Goal: Transaction & Acquisition: Purchase product/service

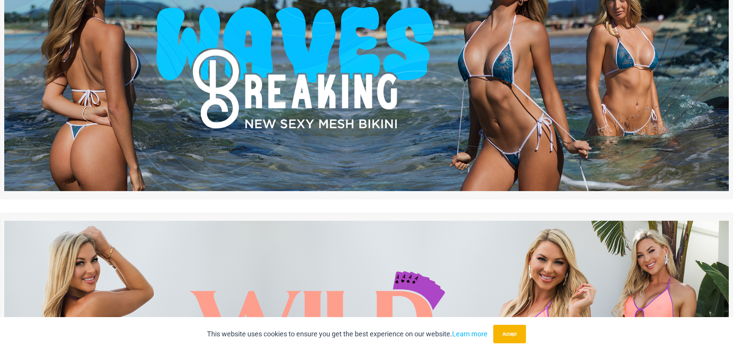
scroll to position [263, 0]
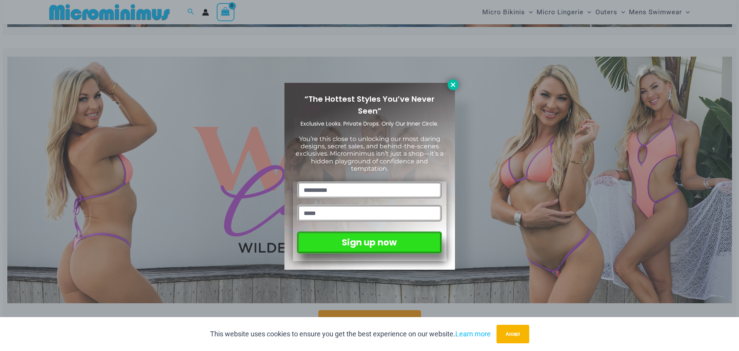
click at [454, 87] on icon at bounding box center [453, 84] width 7 height 7
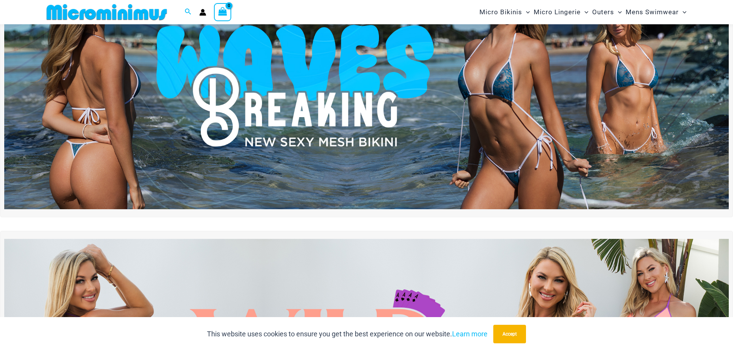
scroll to position [0, 0]
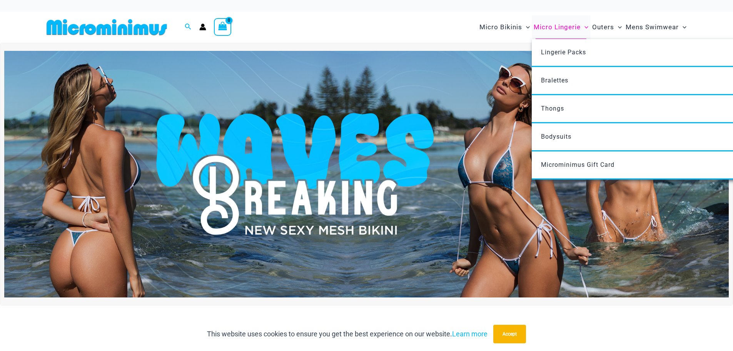
click at [563, 24] on span "Micro Lingerie" at bounding box center [557, 27] width 47 height 20
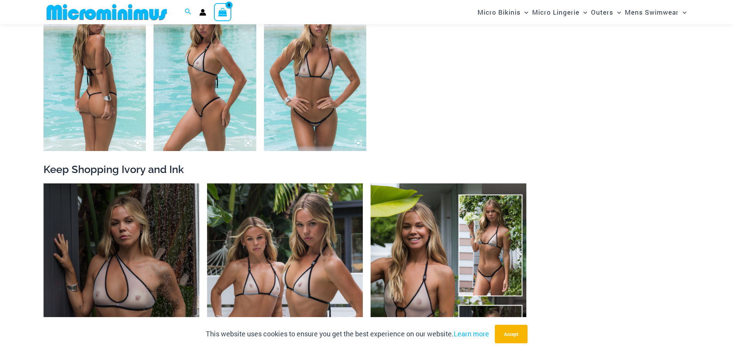
scroll to position [1069, 0]
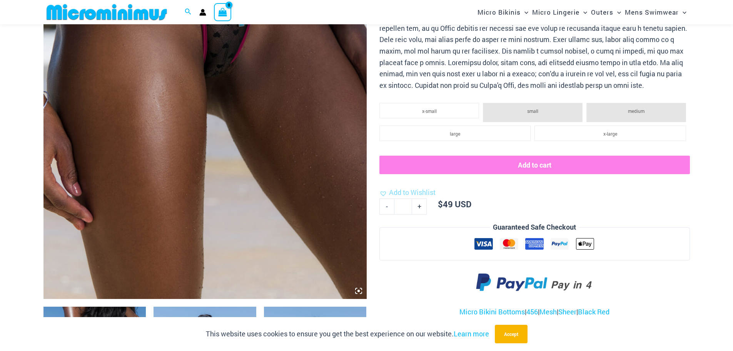
scroll to position [263, 0]
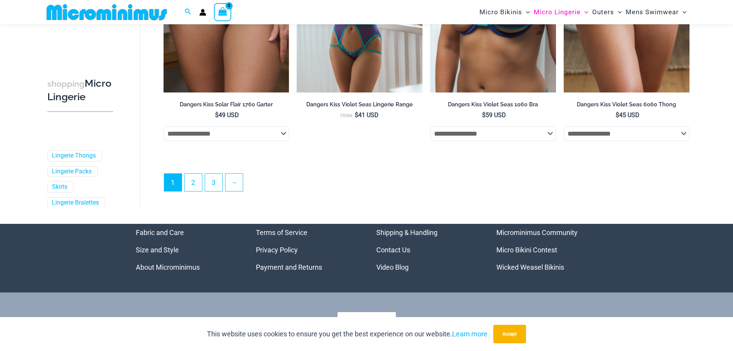
scroll to position [2066, 0]
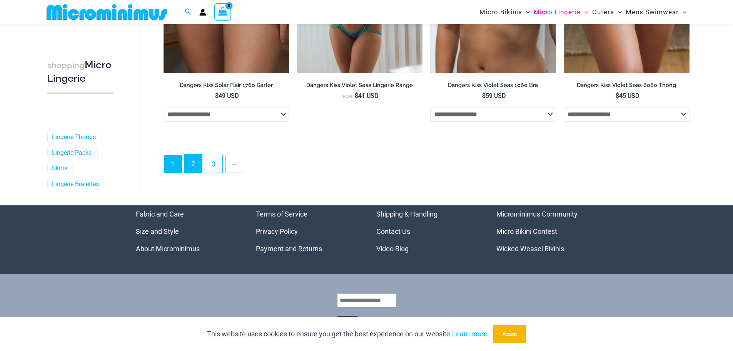
click at [196, 159] on link "2" at bounding box center [193, 163] width 17 height 18
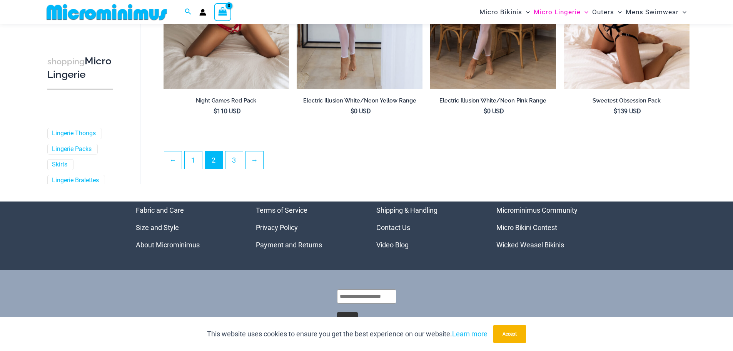
scroll to position [2056, 0]
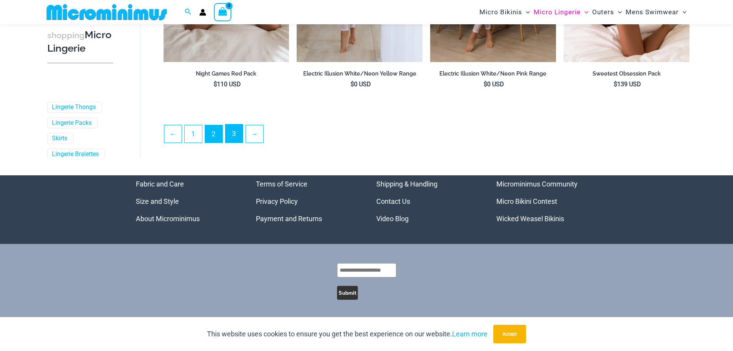
click at [242, 137] on link "3" at bounding box center [234, 133] width 17 height 18
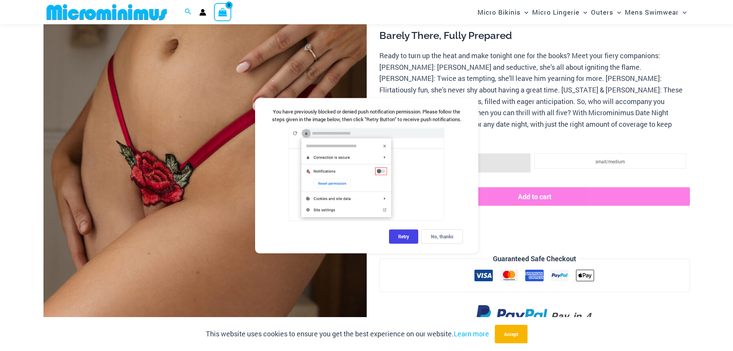
scroll to position [174, 0]
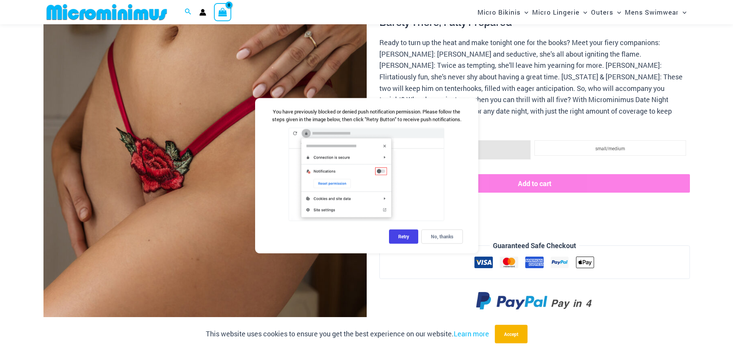
click at [455, 241] on div "No, thanks" at bounding box center [442, 236] width 42 height 14
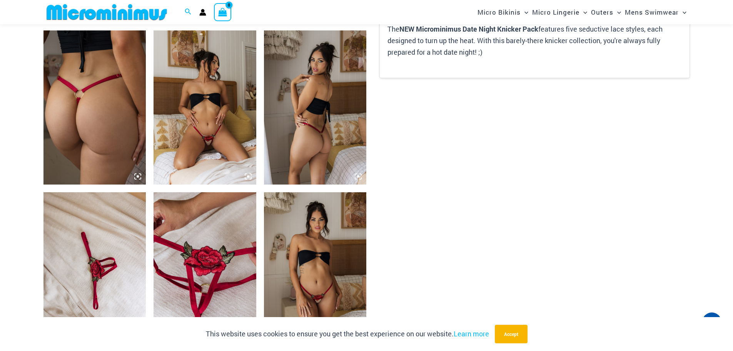
scroll to position [533, 0]
click at [207, 136] on img at bounding box center [205, 107] width 103 height 154
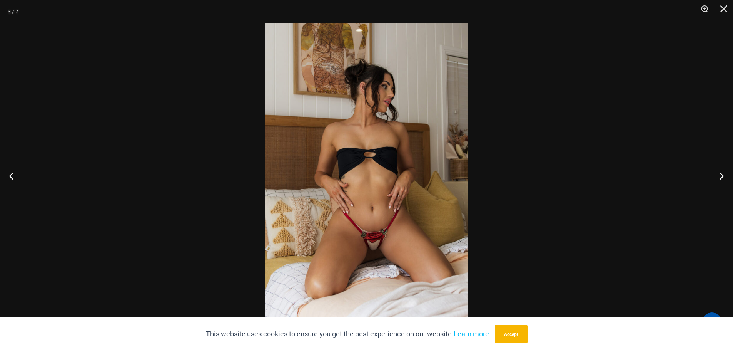
click at [376, 242] on img at bounding box center [366, 175] width 203 height 304
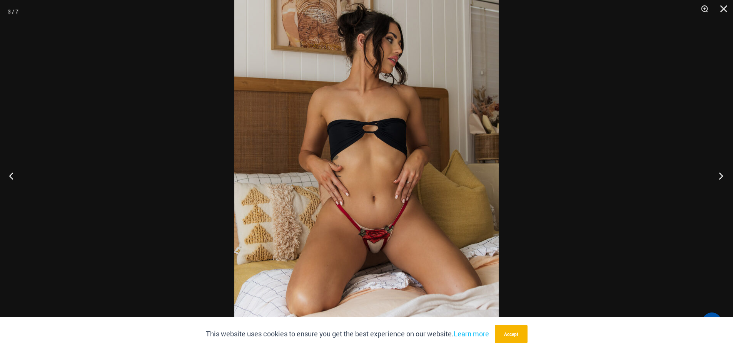
click at [722, 172] on button "Next" at bounding box center [718, 175] width 29 height 38
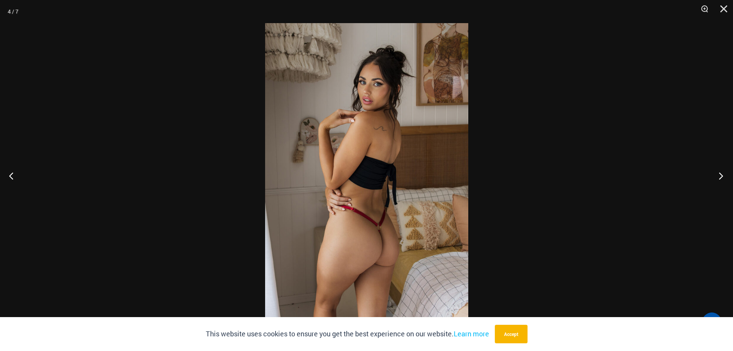
click at [722, 172] on button "Next" at bounding box center [718, 175] width 29 height 38
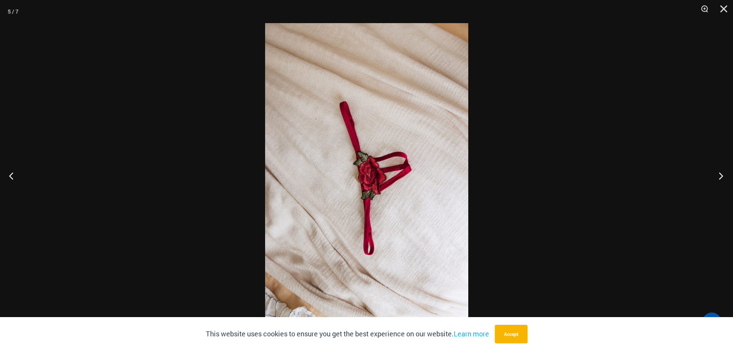
click at [722, 172] on button "Next" at bounding box center [718, 175] width 29 height 38
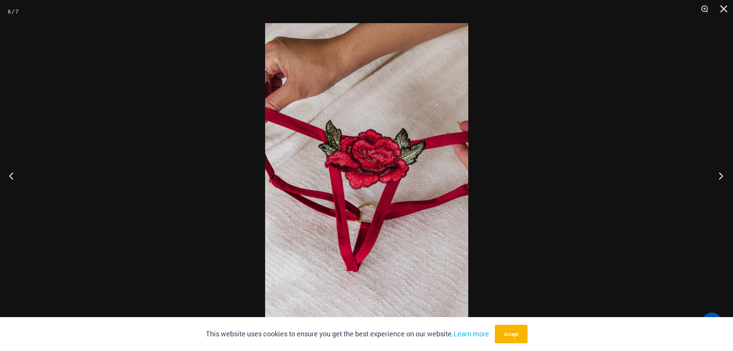
click at [722, 172] on button "Next" at bounding box center [718, 175] width 29 height 38
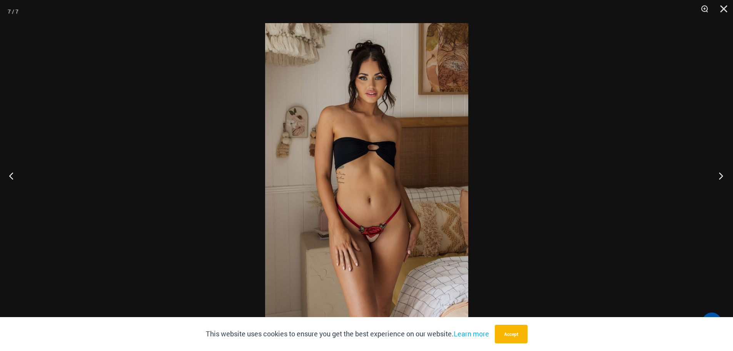
click at [722, 172] on button "Next" at bounding box center [718, 175] width 29 height 38
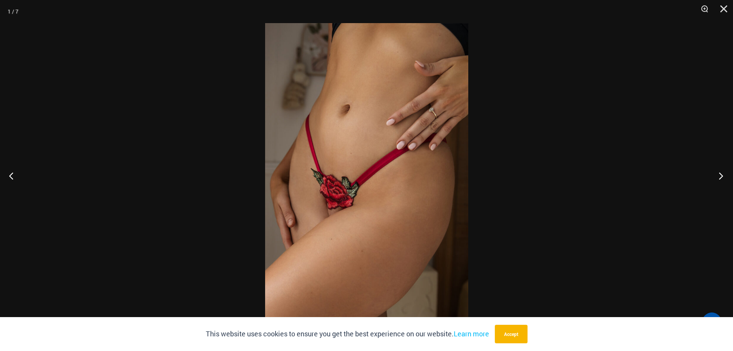
click at [722, 172] on button "Next" at bounding box center [718, 175] width 29 height 38
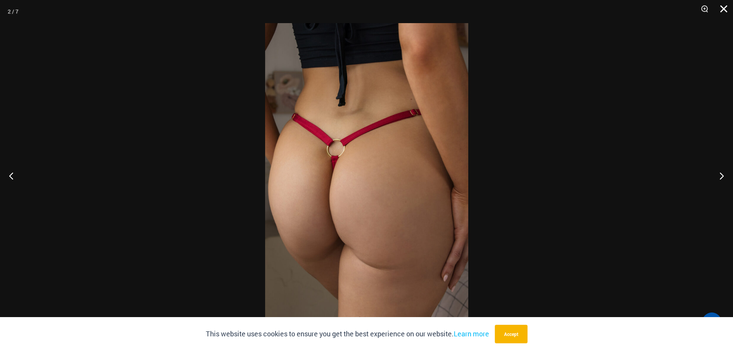
click at [729, 7] on button "Close" at bounding box center [721, 11] width 19 height 23
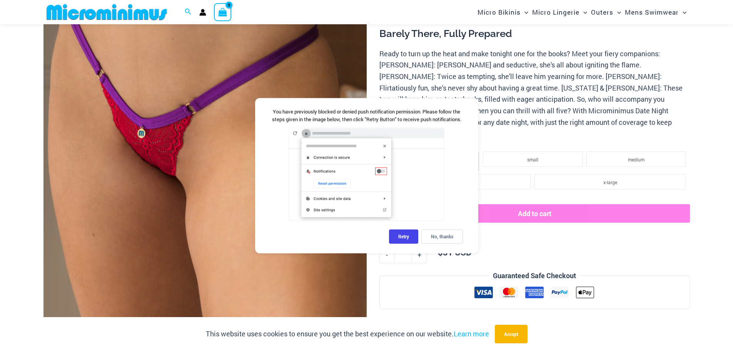
scroll to position [173, 0]
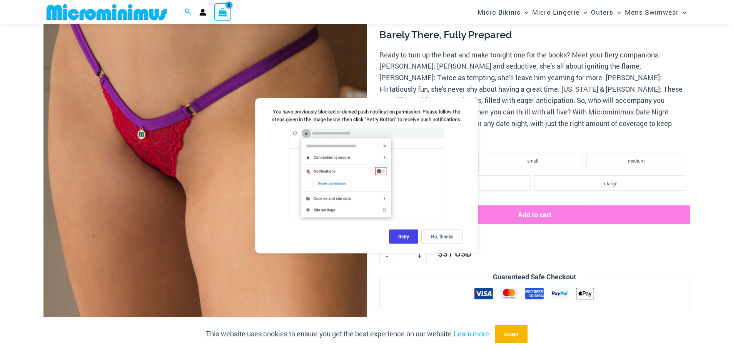
click at [443, 243] on div "No, thanks" at bounding box center [442, 236] width 42 height 14
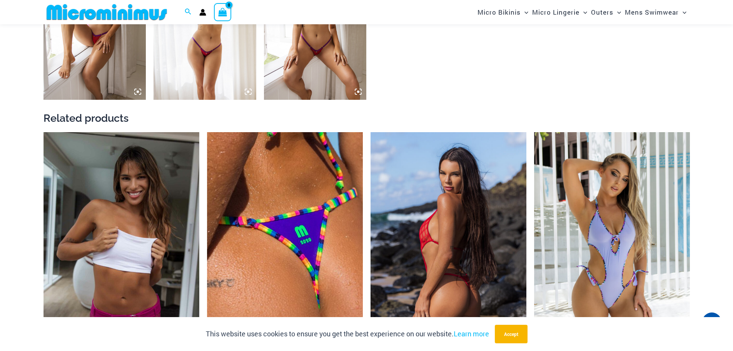
scroll to position [801, 0]
